Goal: Transaction & Acquisition: Book appointment/travel/reservation

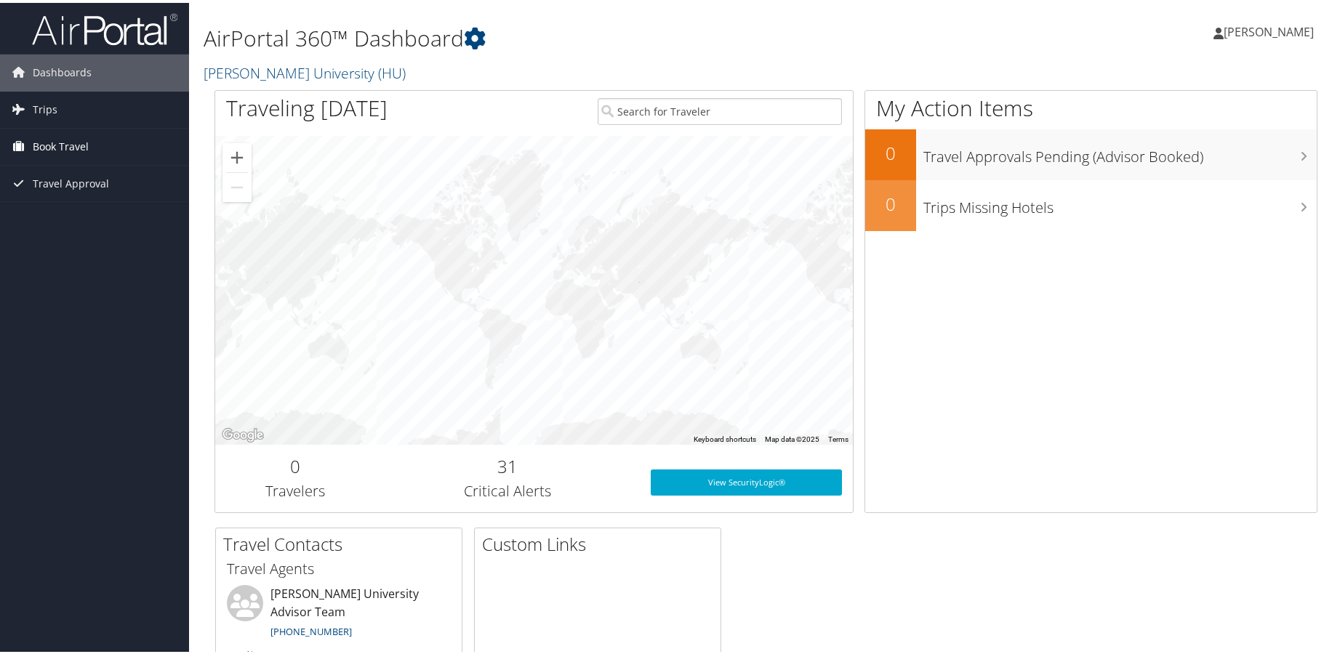
click at [71, 142] on span "Book Travel" at bounding box center [61, 144] width 56 height 36
click at [69, 191] on link "Book/Manage Online Trips" at bounding box center [94, 195] width 189 height 22
